Goal: Find specific page/section: Find specific page/section

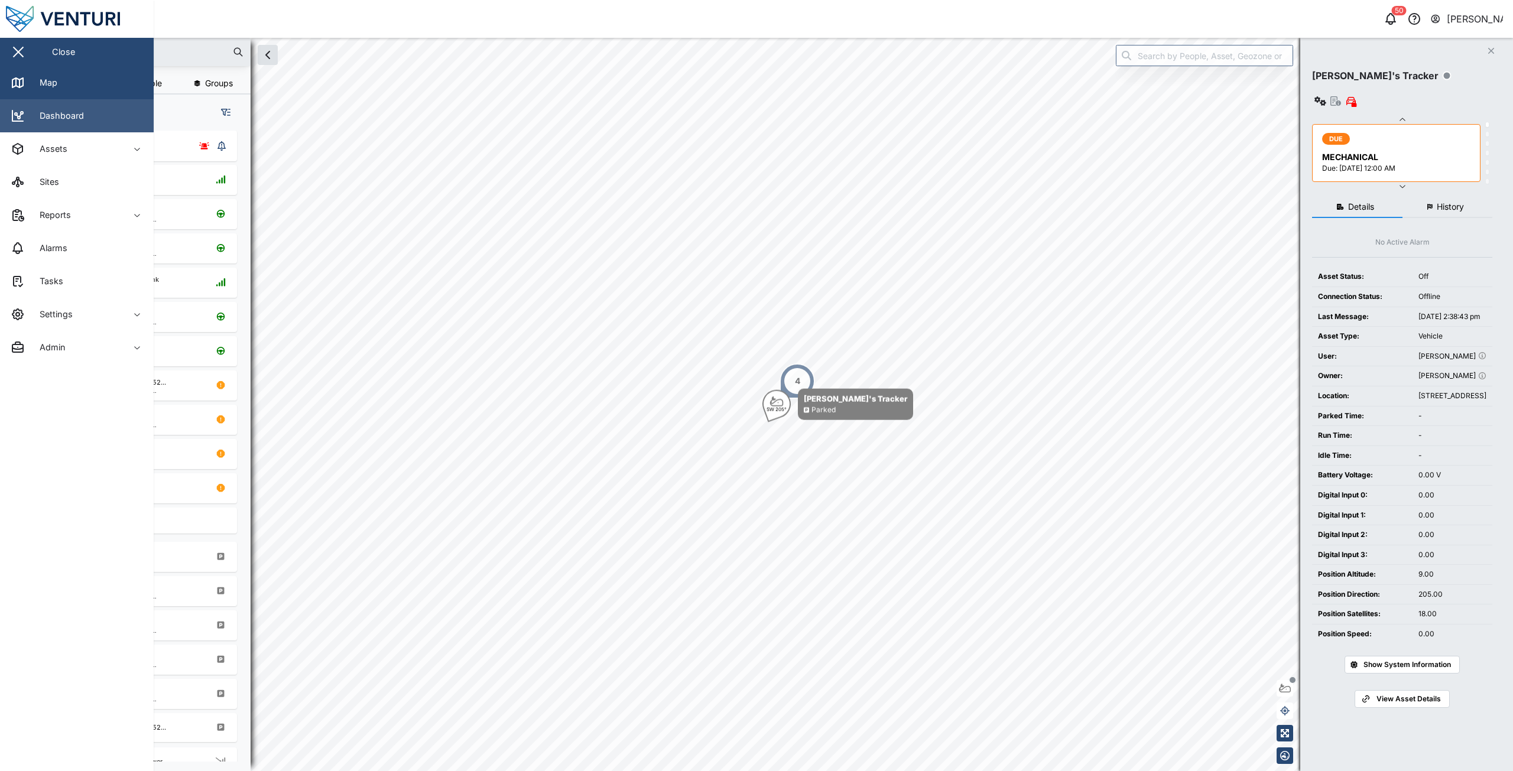
scroll to position [626, 185]
drag, startPoint x: 22, startPoint y: 56, endPoint x: 14, endPoint y: 56, distance: 8.3
click at [22, 53] on div "button" at bounding box center [18, 51] width 14 height 1
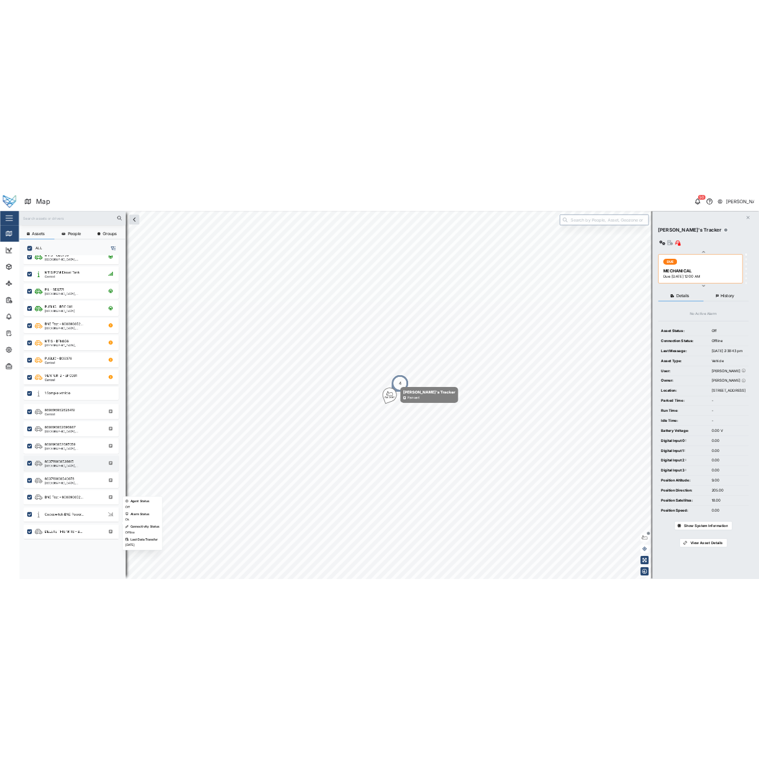
scroll to position [0, 0]
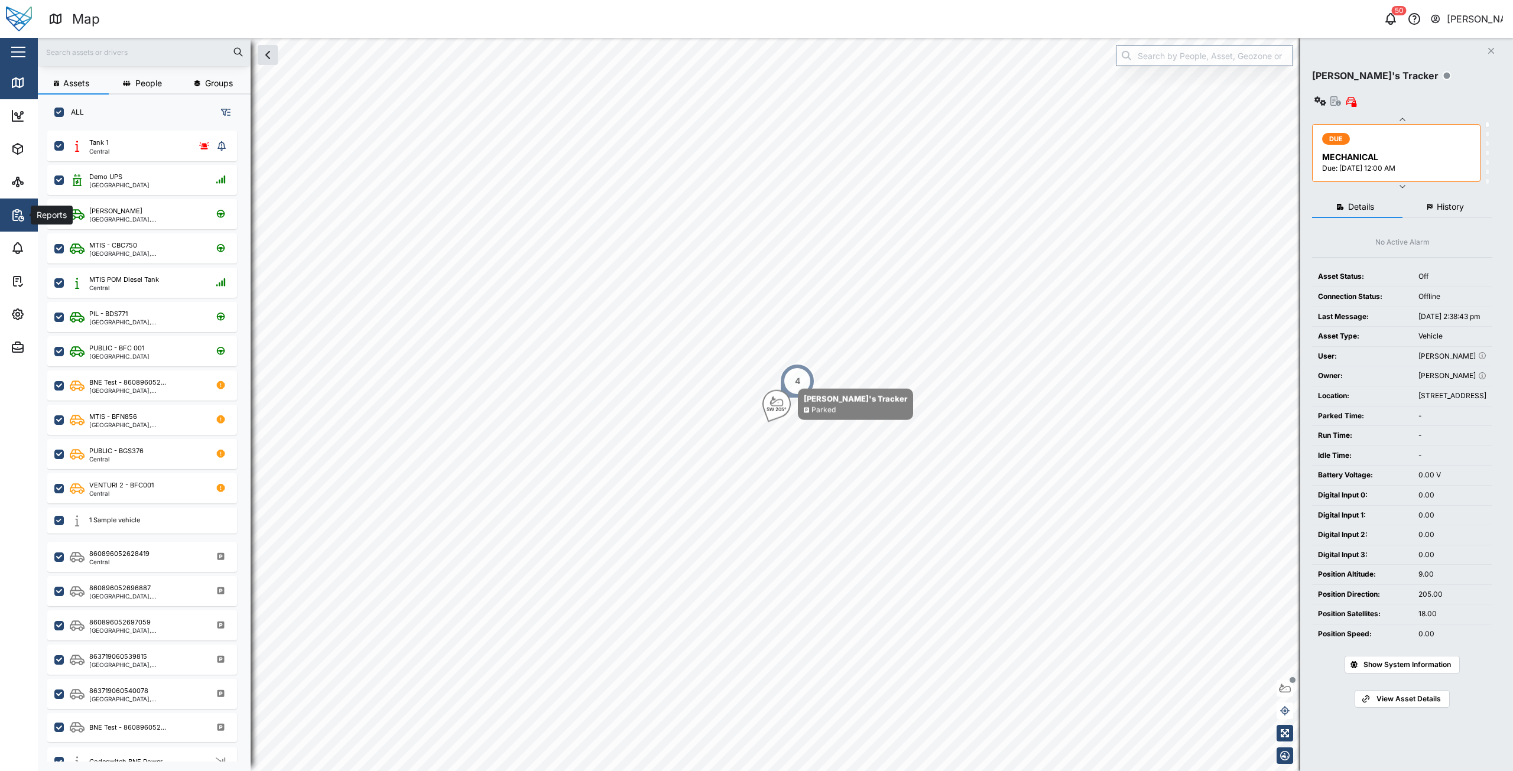
click at [14, 220] on icon "button" at bounding box center [15, 215] width 5 height 9
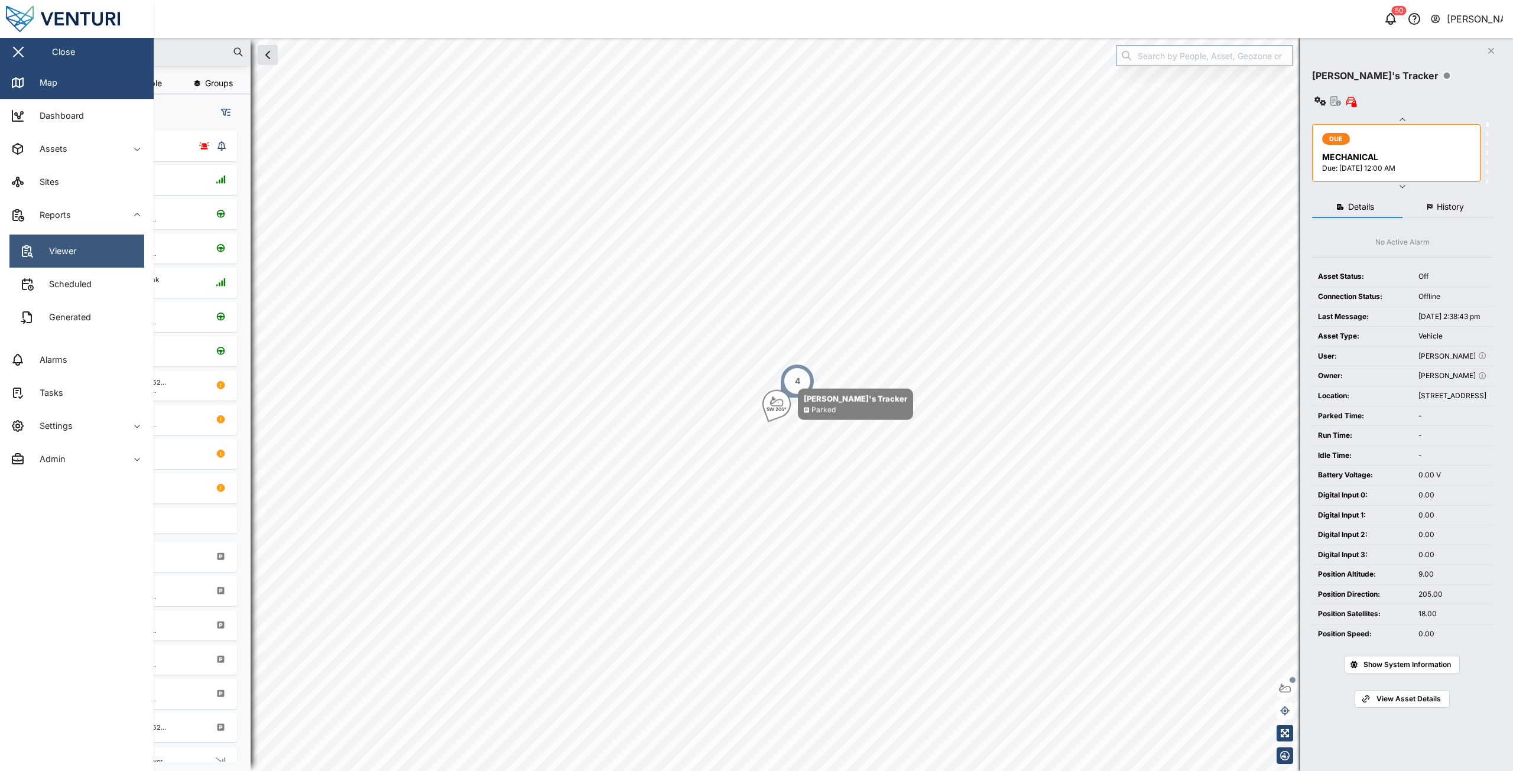
click at [108, 255] on link "Viewer" at bounding box center [76, 251] width 135 height 33
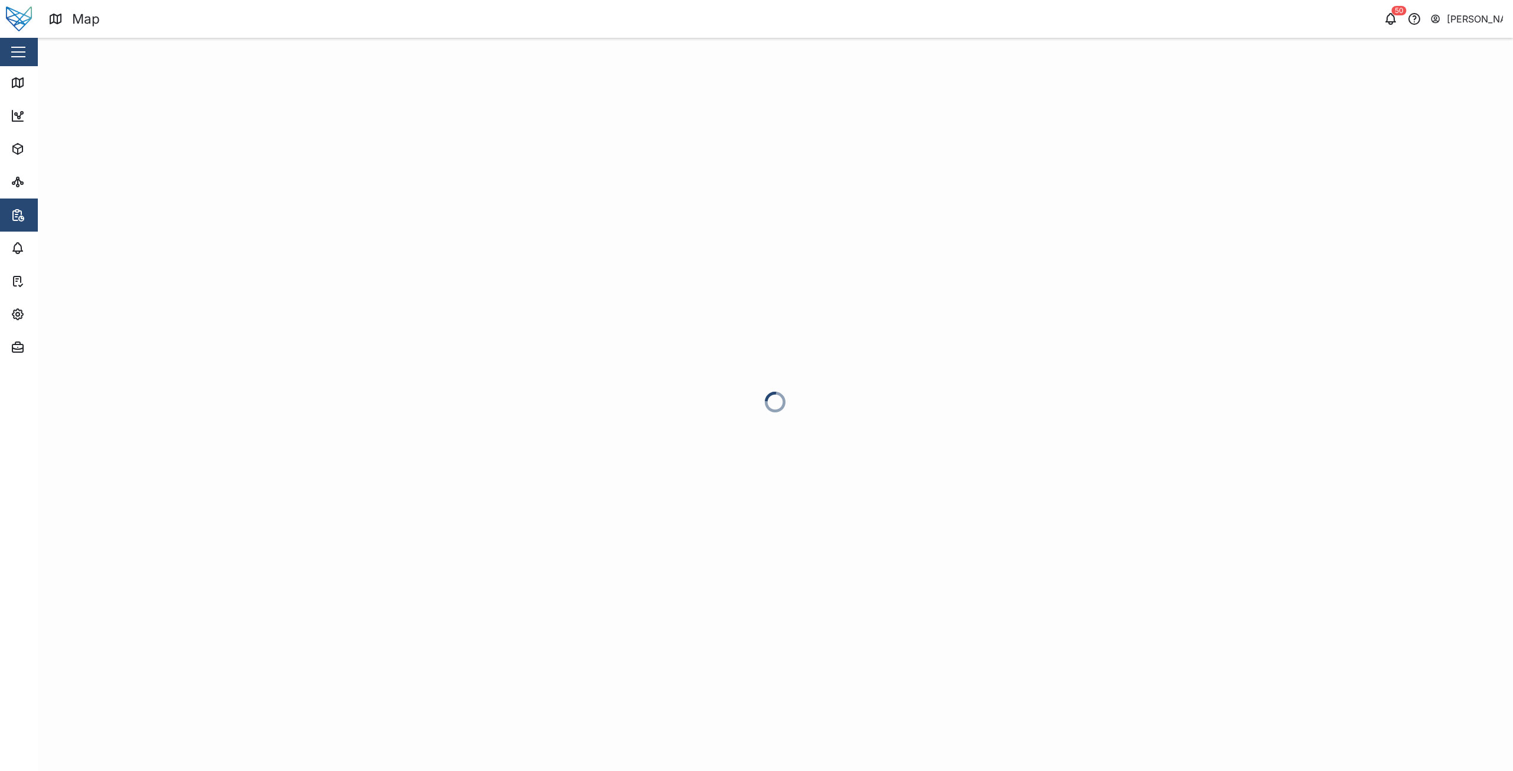
click at [241, 103] on div at bounding box center [775, 404] width 1475 height 733
click at [251, 51] on div at bounding box center [775, 404] width 1475 height 733
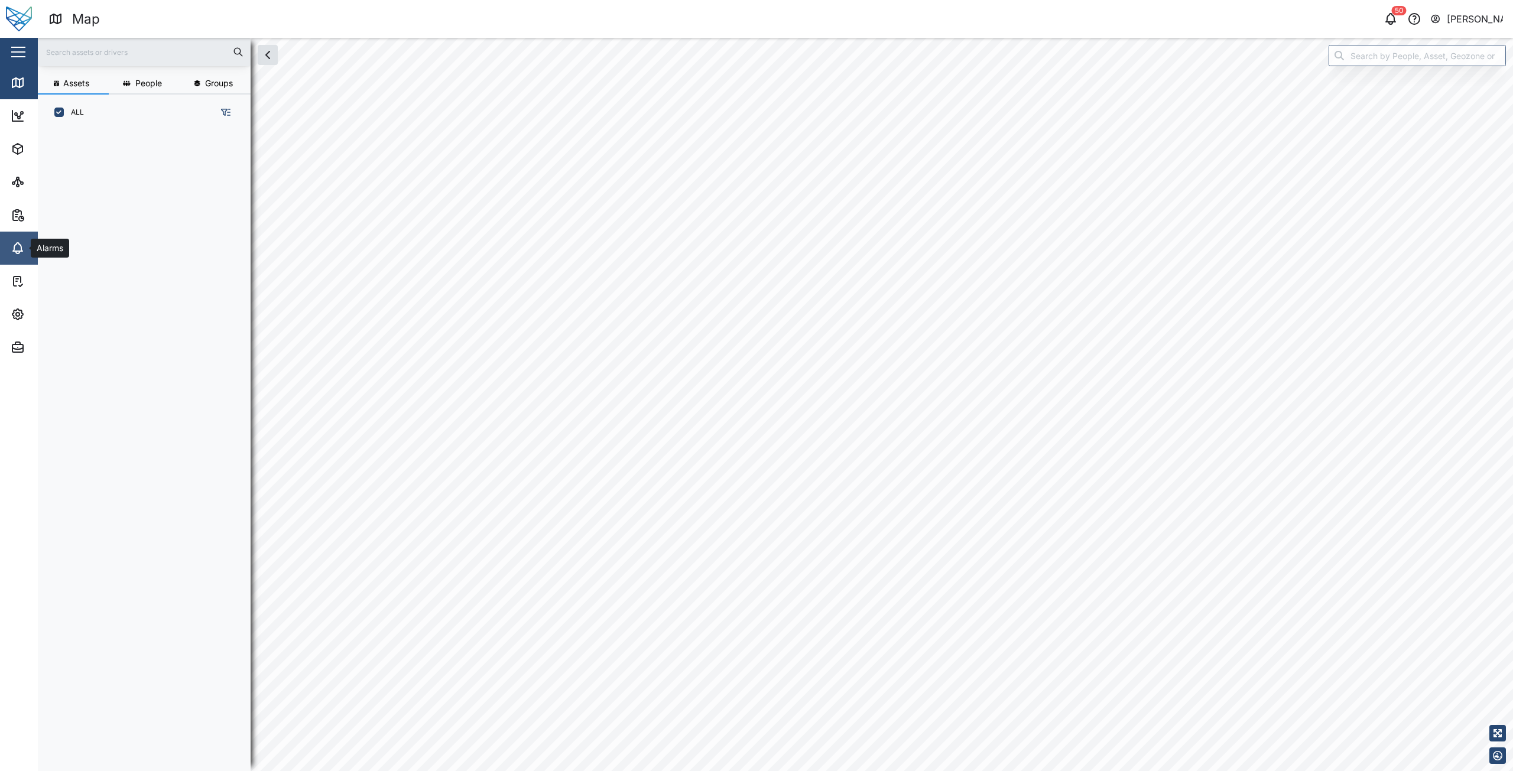
scroll to position [9, 9]
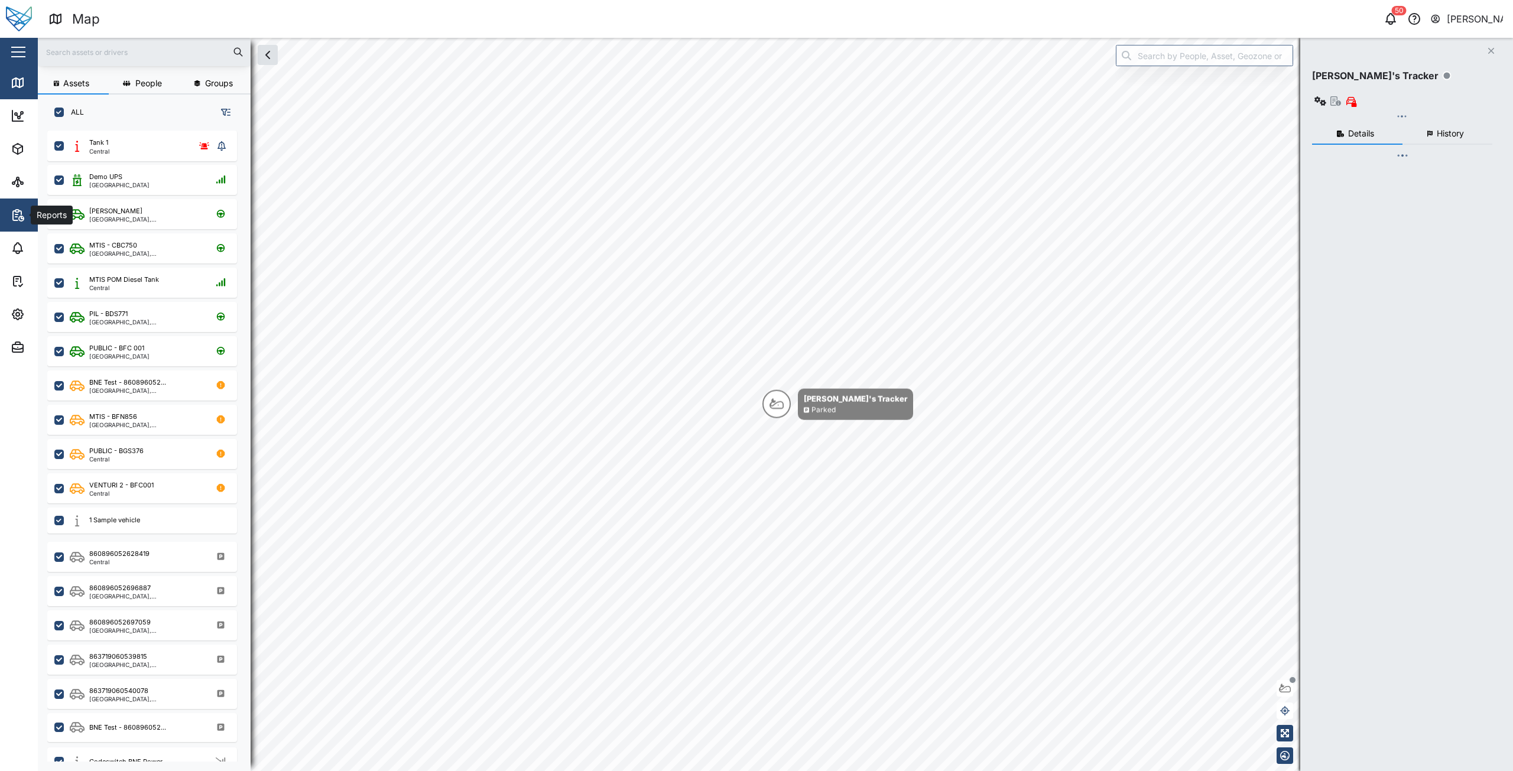
click at [27, 216] on div "Reports" at bounding box center [65, 215] width 108 height 14
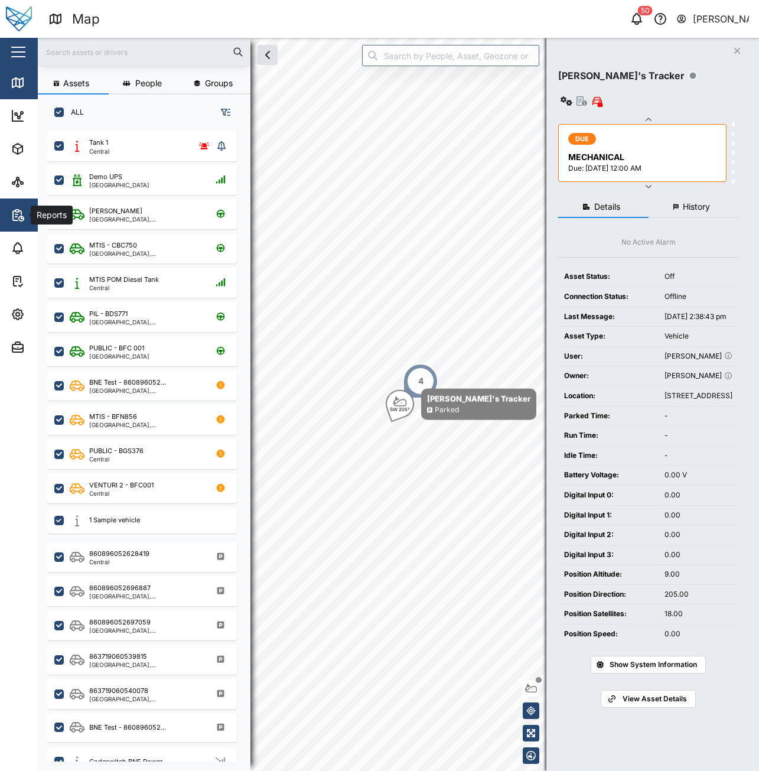
click at [9, 210] on button "Reports" at bounding box center [77, 215] width 154 height 33
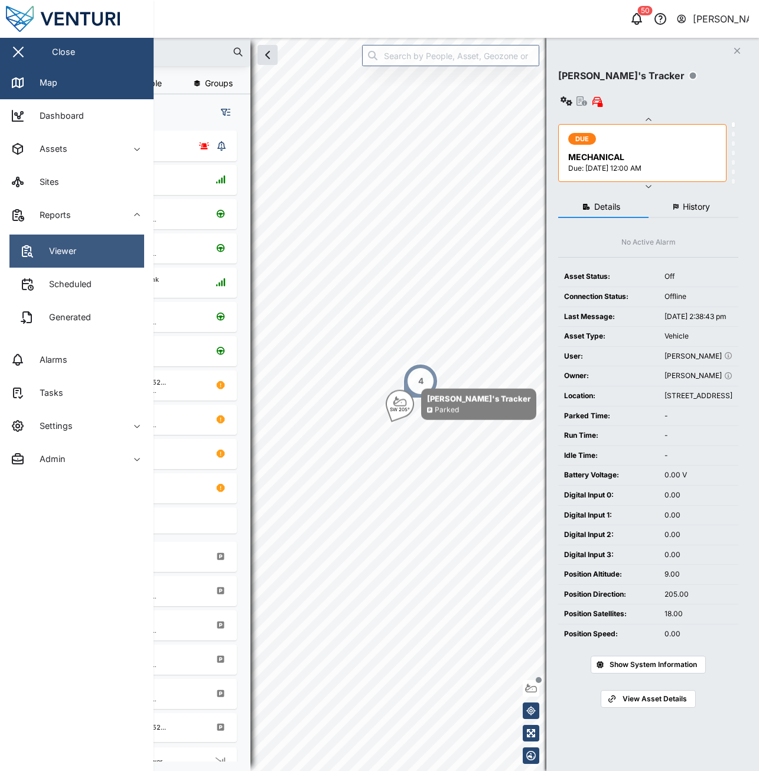
click at [43, 258] on div "Viewer" at bounding box center [58, 251] width 36 height 13
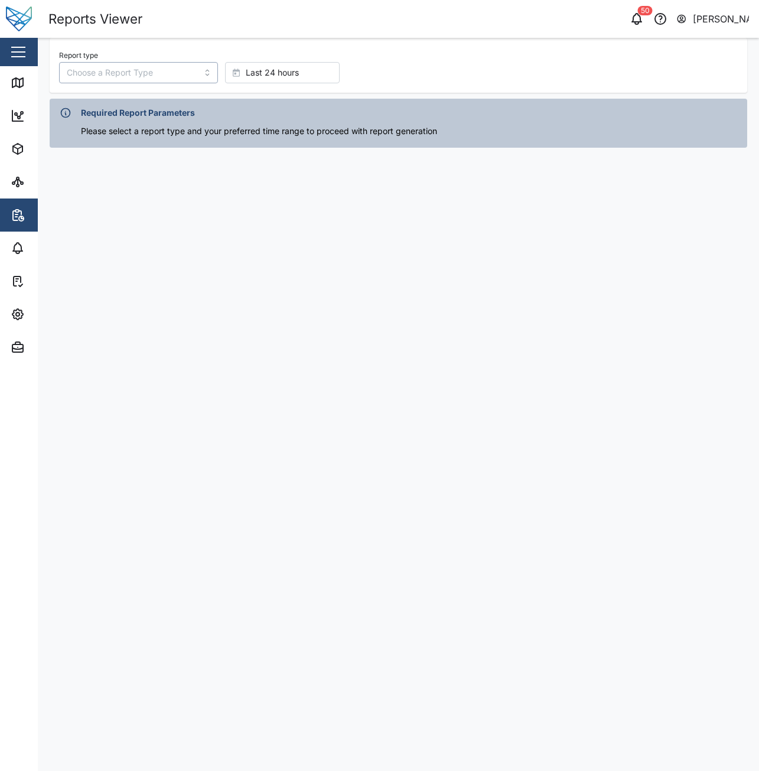
click at [112, 63] on input "Report type" at bounding box center [138, 72] width 159 height 21
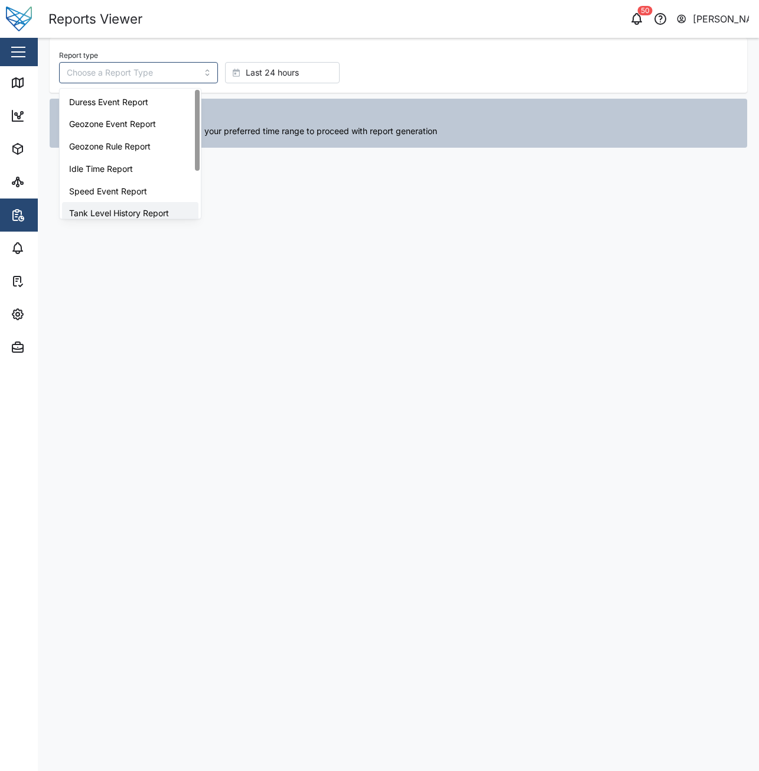
click at [473, 344] on main "Report type Last 24 hours Required Report Parameters Please select a report typ…" at bounding box center [398, 404] width 721 height 733
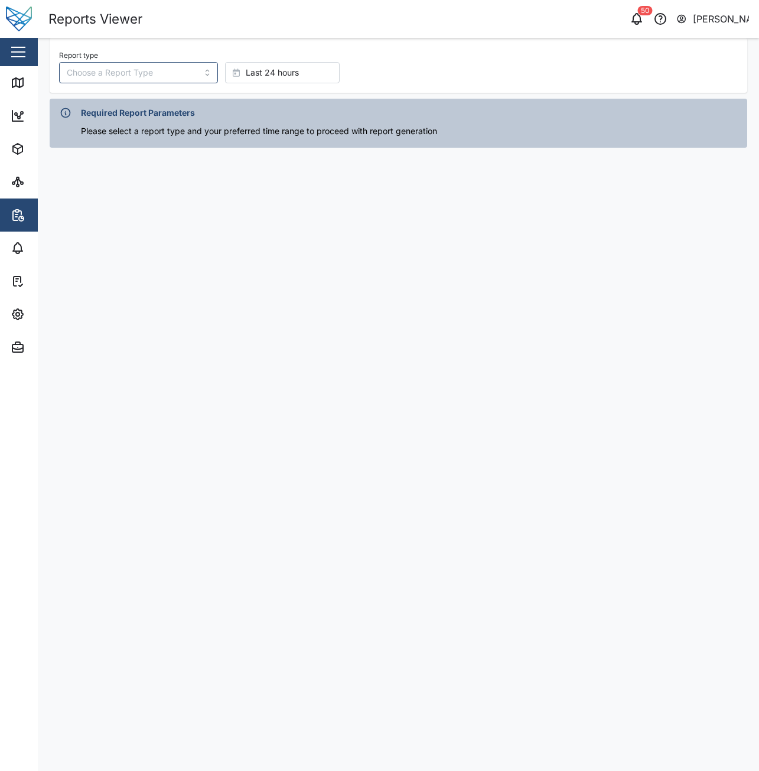
click at [617, 454] on main "Report type Last 24 hours Required Report Parameters Please select a report typ…" at bounding box center [398, 404] width 721 height 733
